Goal: Task Accomplishment & Management: Use online tool/utility

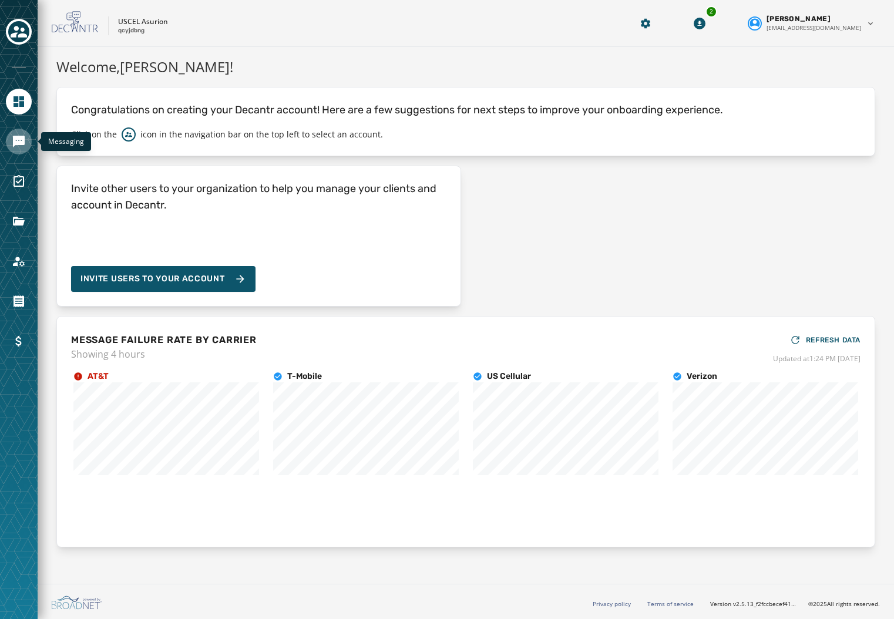
click at [12, 137] on icon "Navigate to Messaging" at bounding box center [19, 141] width 14 height 14
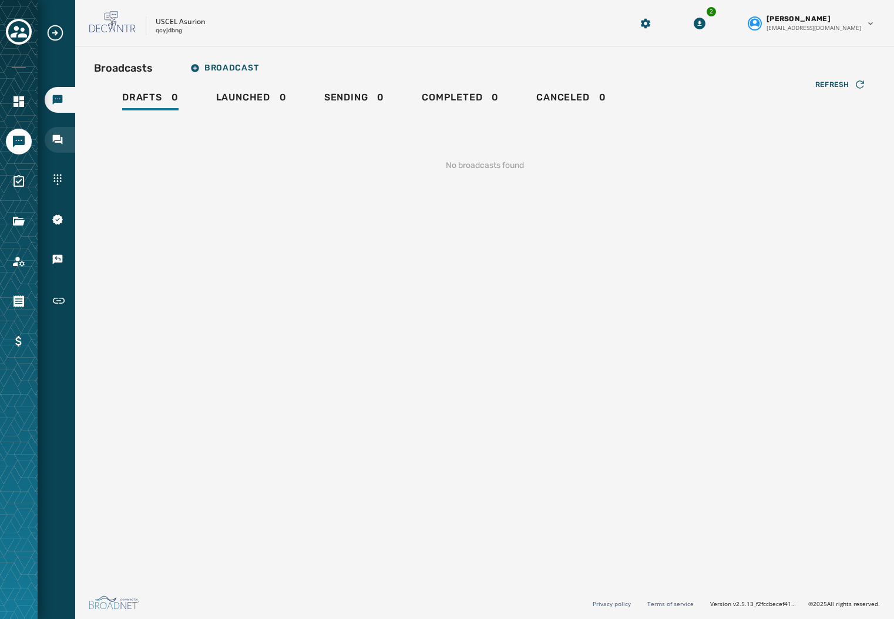
click at [63, 135] on icon "Navigate to Inbox" at bounding box center [58, 140] width 12 height 12
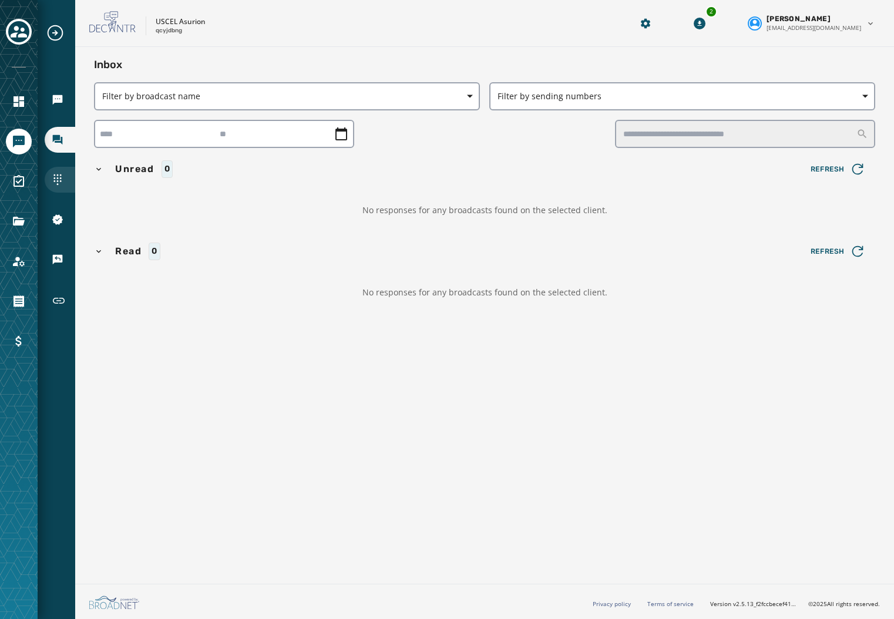
click at [50, 174] on div "Sending Numbers" at bounding box center [60, 180] width 31 height 26
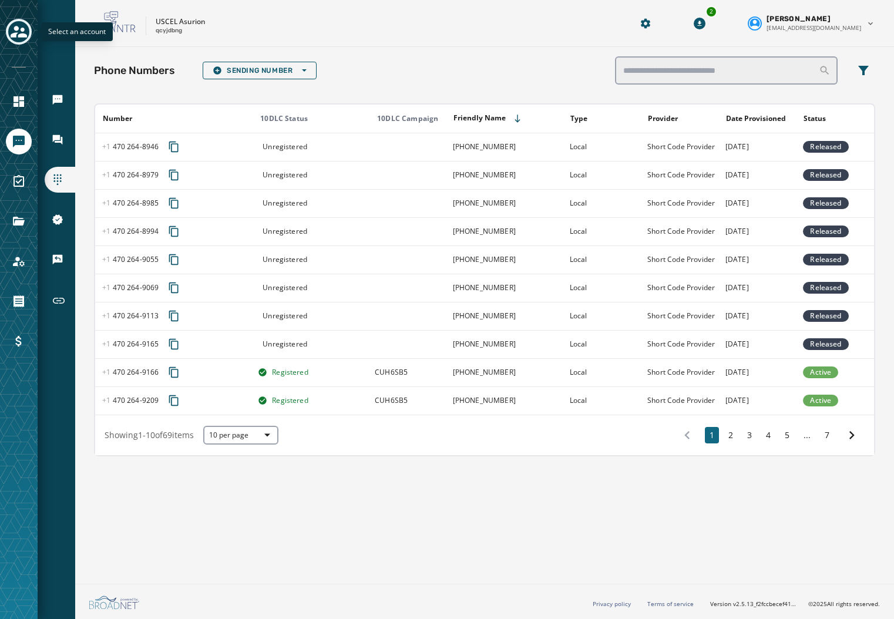
click at [27, 39] on button "Toggle account select drawer" at bounding box center [19, 32] width 26 height 26
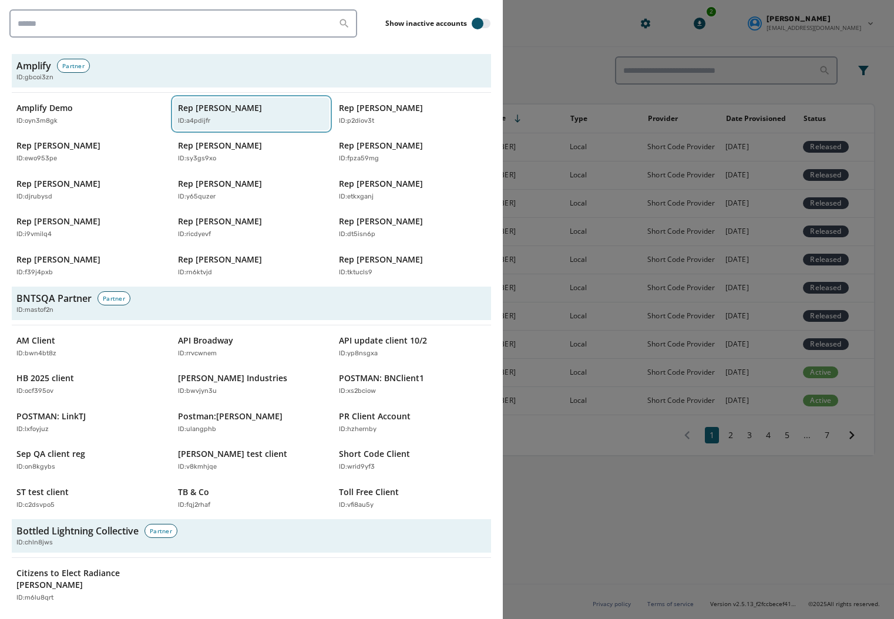
click at [204, 113] on p "Rep [PERSON_NAME]" at bounding box center [220, 108] width 84 height 12
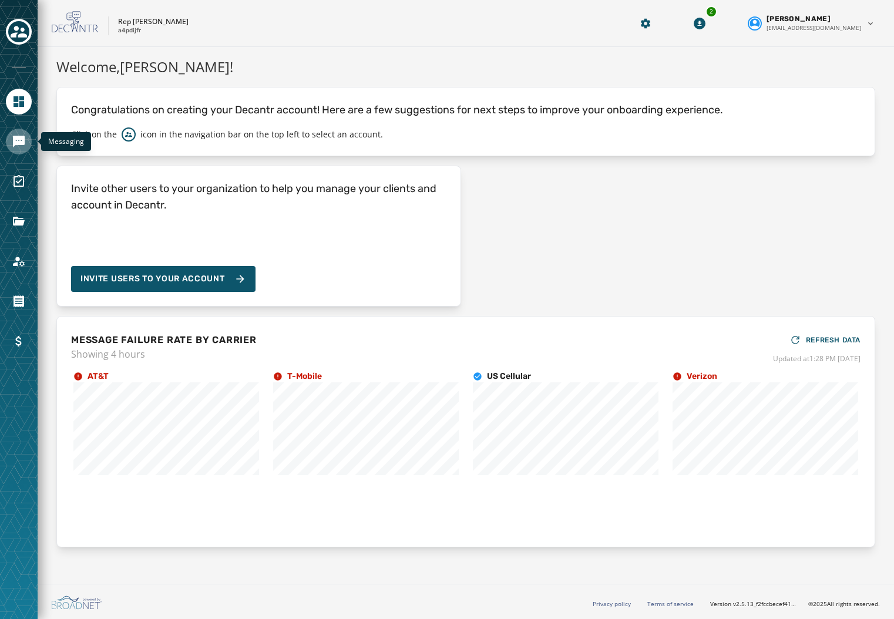
click at [25, 140] on icon "Navigate to Messaging" at bounding box center [19, 142] width 12 height 12
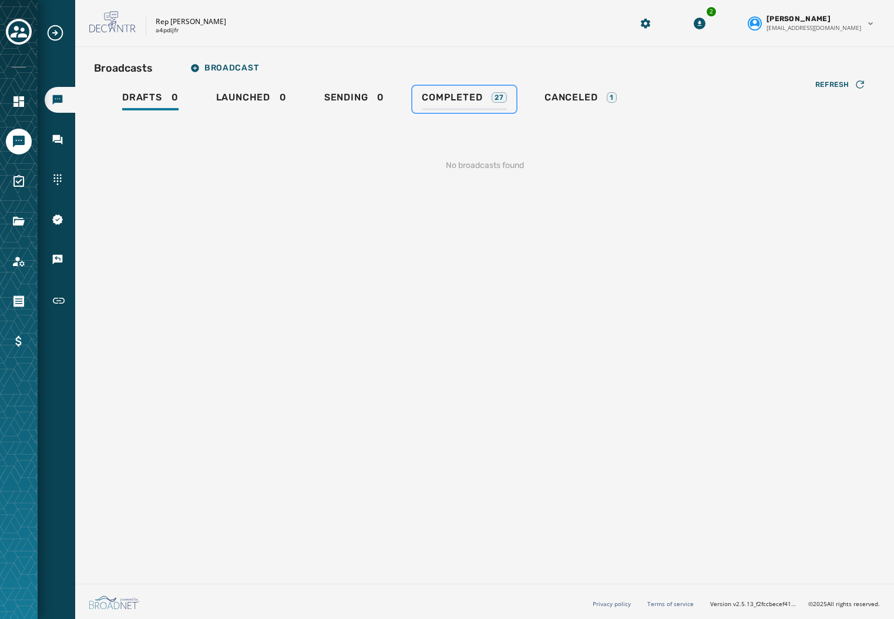
click at [452, 97] on span "Completed" at bounding box center [452, 98] width 60 height 12
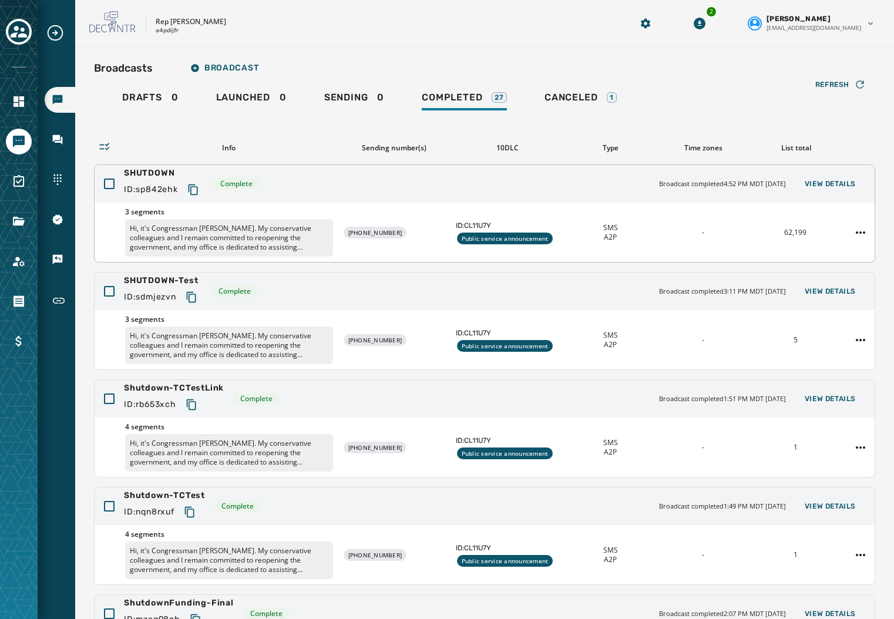
click at [348, 196] on div "SHUTDOWN ID: sp842ehk Complete Broadcast completed 4:52 PM MDT [DATE] View Deta…" at bounding box center [485, 184] width 780 height 38
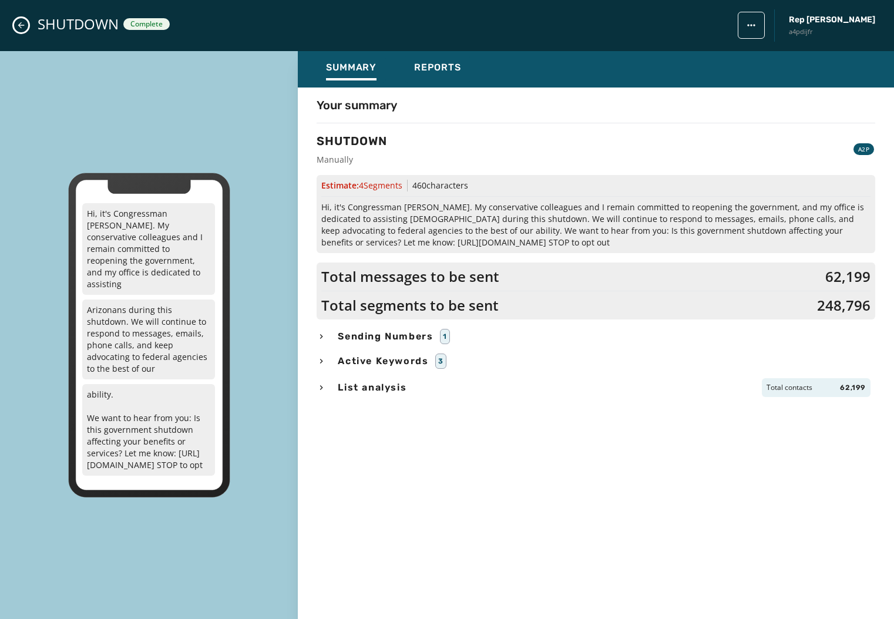
click at [30, 24] on div "SHUTDOWN Complete Rep [PERSON_NAME] a4pdijfr" at bounding box center [447, 25] width 894 height 51
click at [25, 27] on icon "Close admin drawer" at bounding box center [20, 25] width 9 height 9
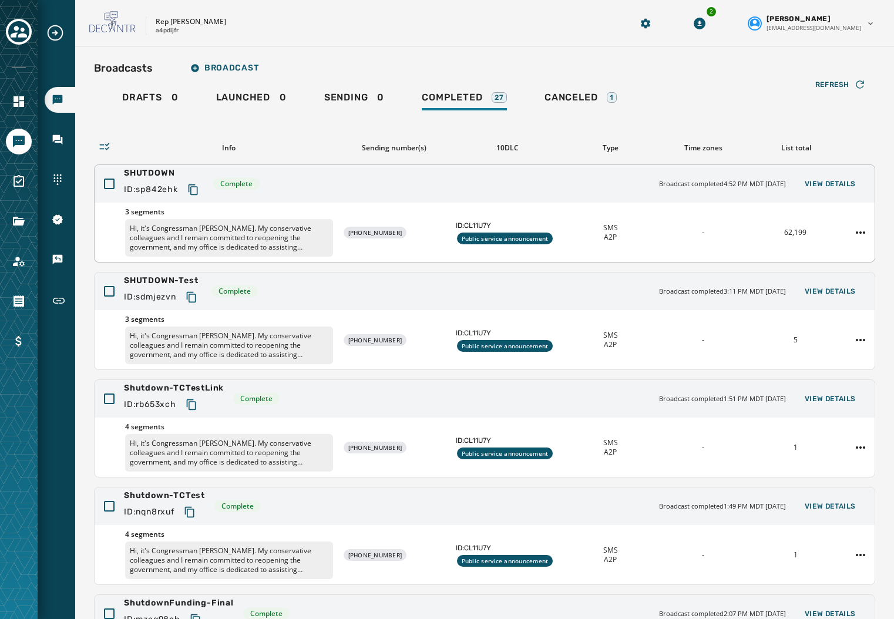
click at [209, 211] on span "3 segments" at bounding box center [229, 211] width 208 height 9
click at [374, 203] on div "3 segments Hi, it's Congressman Abe Hamadeh. My conservative colleagues and I r…" at bounding box center [485, 232] width 780 height 59
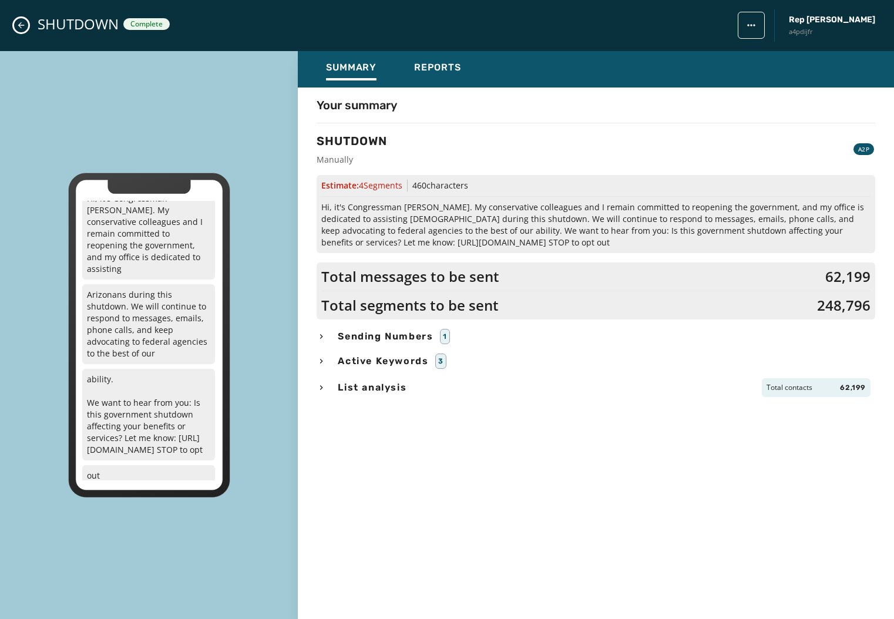
scroll to position [23, 0]
